Goal: Find specific page/section: Find specific page/section

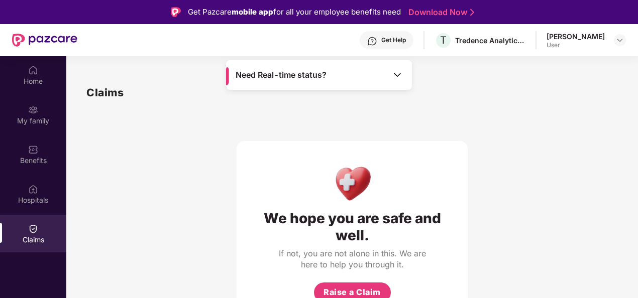
click at [42, 235] on div "Claims" at bounding box center [33, 240] width 66 height 10
click at [33, 74] on img at bounding box center [33, 70] width 10 height 10
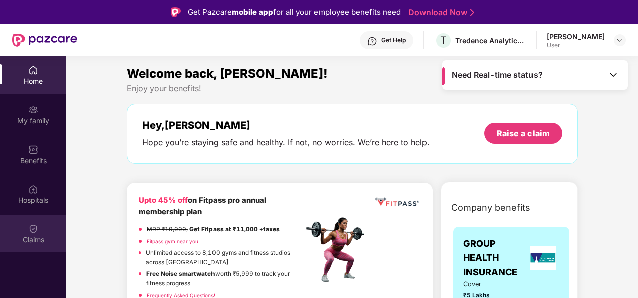
click at [26, 239] on div "Claims" at bounding box center [33, 240] width 66 height 10
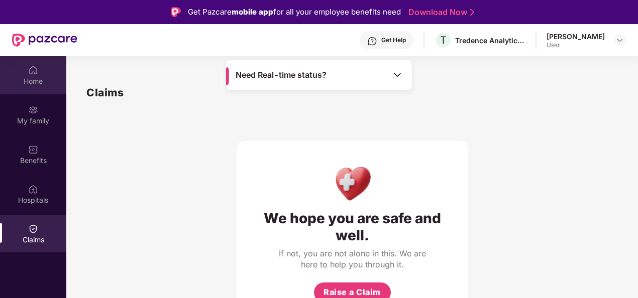
click at [35, 76] on div "Home" at bounding box center [33, 81] width 66 height 10
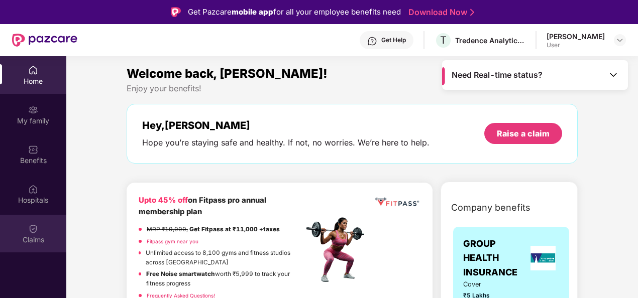
click at [40, 230] on div "Claims" at bounding box center [33, 234] width 66 height 38
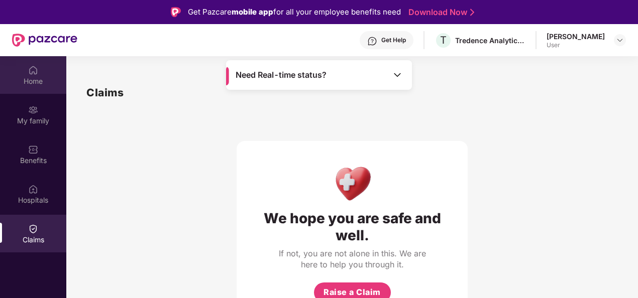
click at [40, 75] on div "Home" at bounding box center [33, 75] width 66 height 38
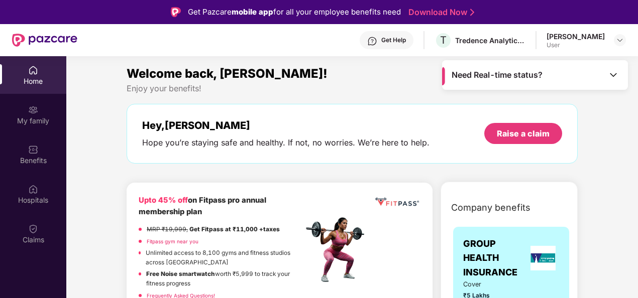
click at [614, 76] on img at bounding box center [613, 75] width 10 height 10
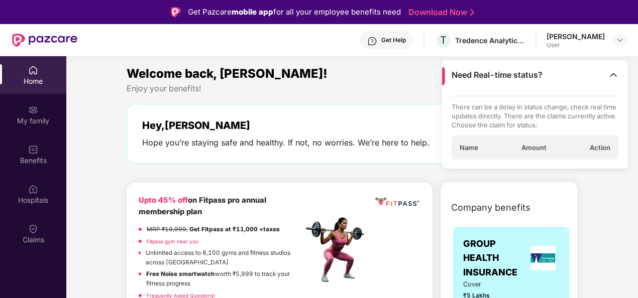
click at [614, 76] on img at bounding box center [613, 75] width 10 height 10
